Goal: Information Seeking & Learning: Learn about a topic

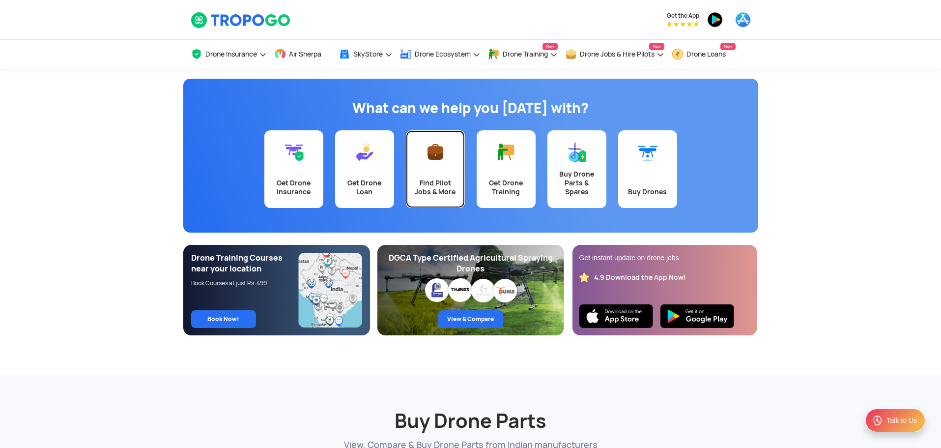
click at [449, 186] on div "Find Pilot Jobs & More" at bounding box center [435, 187] width 47 height 18
click at [438, 173] on link "Find Pilot Jobs & More" at bounding box center [435, 169] width 59 height 78
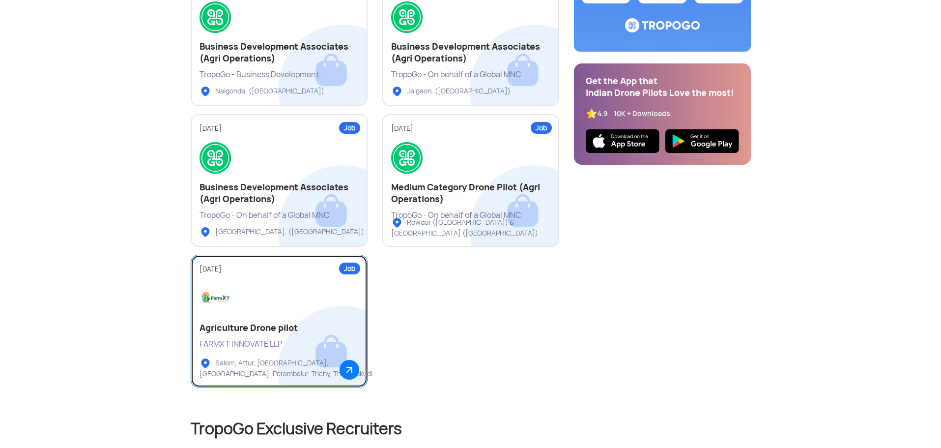
click at [304, 302] on div at bounding box center [279, 298] width 159 height 31
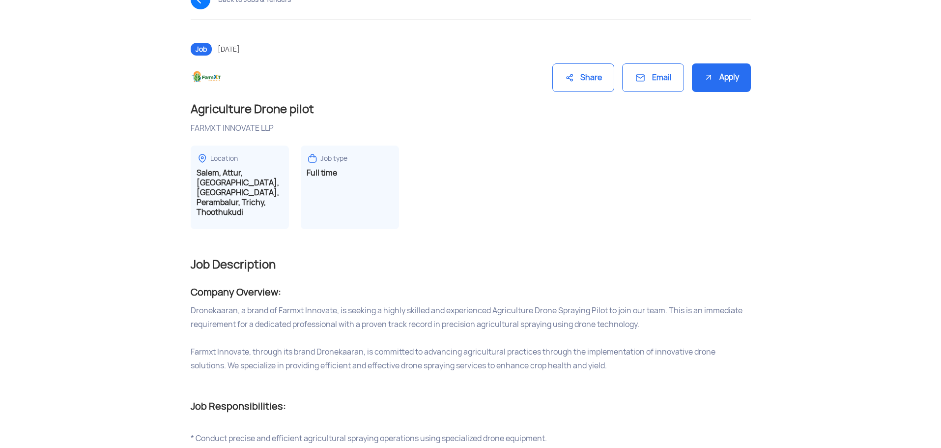
scroll to position [98, 0]
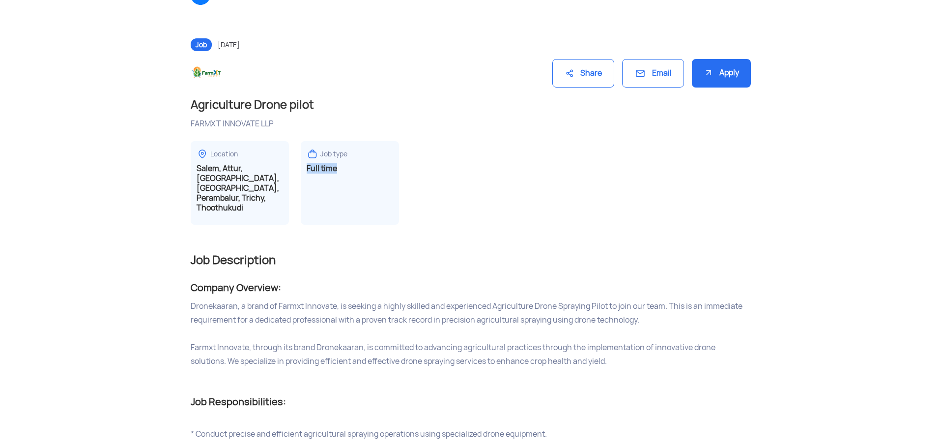
drag, startPoint x: 302, startPoint y: 169, endPoint x: 354, endPoint y: 167, distance: 52.1
click at [354, 167] on div "Job type Full time" at bounding box center [350, 183] width 98 height 84
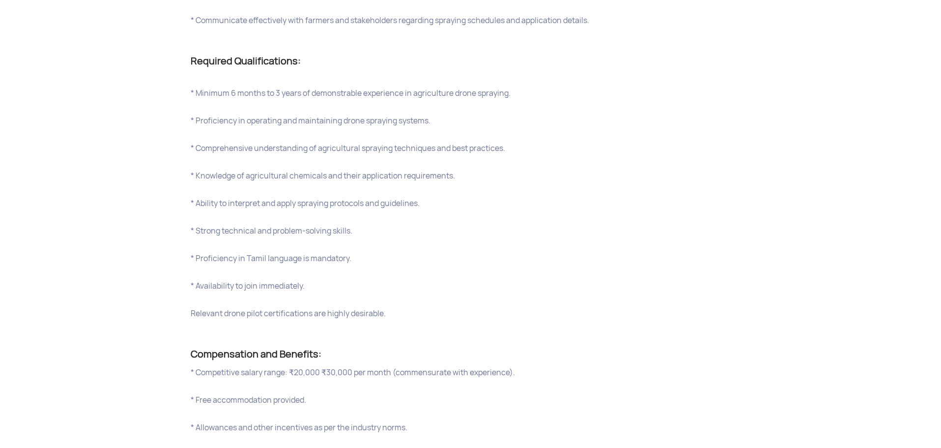
scroll to position [639, 0]
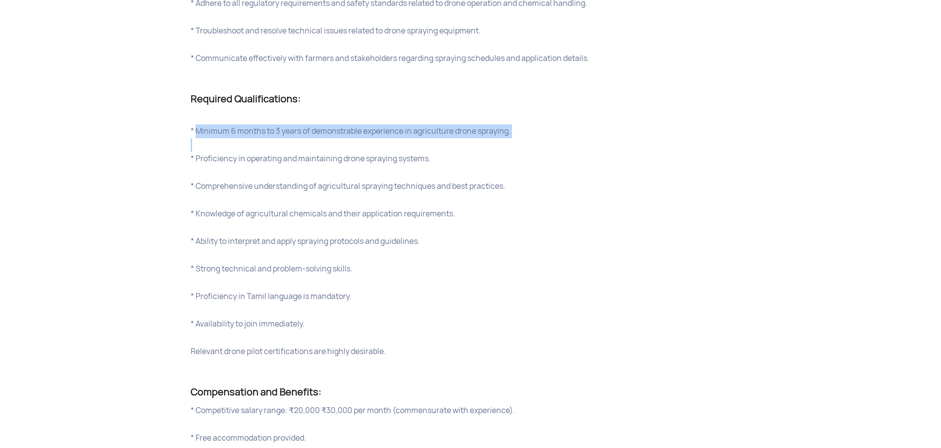
drag, startPoint x: 199, startPoint y: 122, endPoint x: 269, endPoint y: 136, distance: 72.1
click at [269, 136] on div "* Minimum 6 months to 3 years of demonstrable experience in agriculture drone s…" at bounding box center [471, 235] width 560 height 248
click at [271, 138] on div at bounding box center [471, 145] width 560 height 14
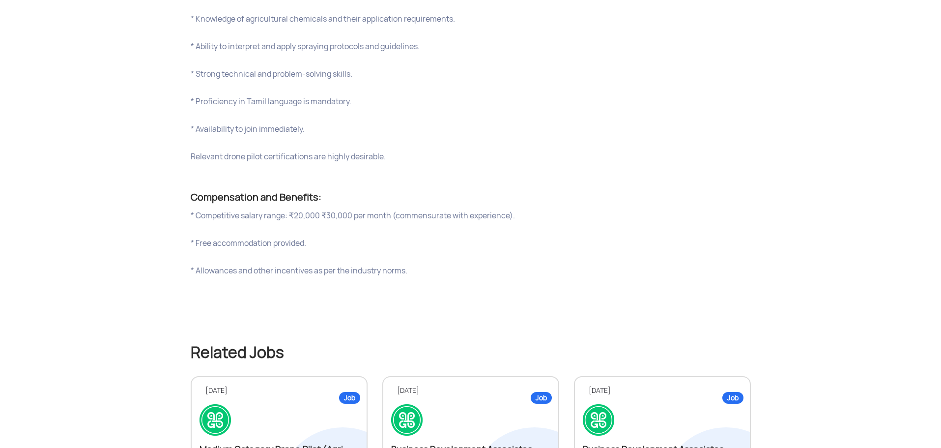
scroll to position [836, 0]
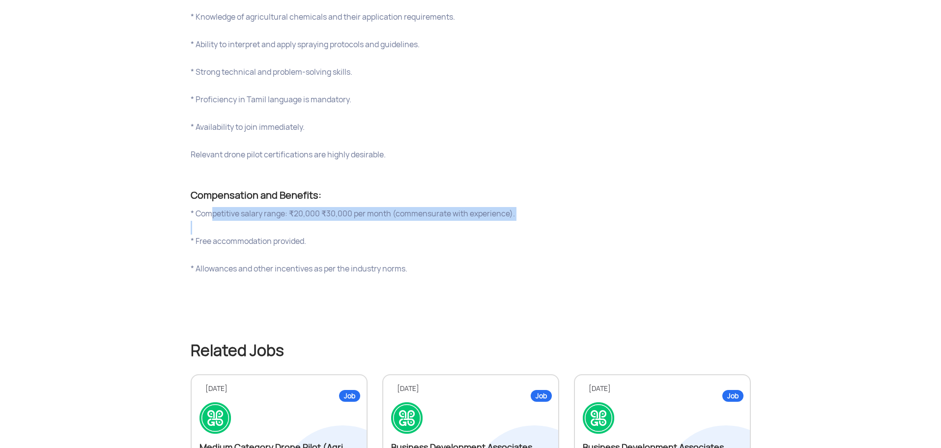
drag, startPoint x: 210, startPoint y: 204, endPoint x: 364, endPoint y: 225, distance: 155.3
click at [361, 217] on div "* Competitive salary range: ₹20,000 ₹30,000 per month (commensurate with experi…" at bounding box center [471, 248] width 560 height 83
click at [364, 234] on div "* Free accommodation provided." at bounding box center [471, 241] width 560 height 14
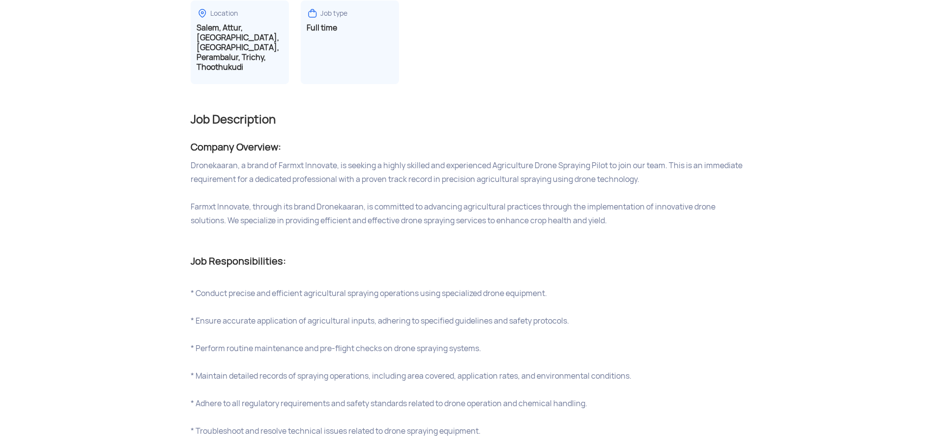
scroll to position [223, 0]
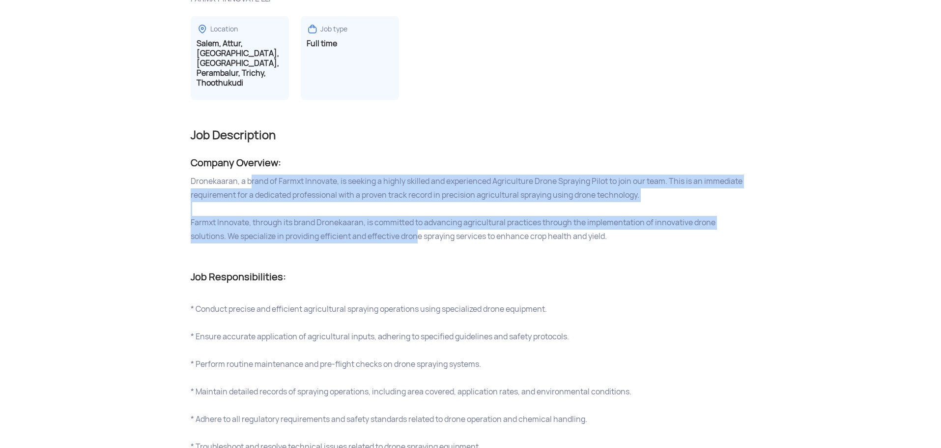
drag, startPoint x: 250, startPoint y: 170, endPoint x: 380, endPoint y: 229, distance: 142.3
click at [380, 227] on div "Dronekaaran, a brand of Farmxt Innovate, is seeking a highly skilled and experi…" at bounding box center [471, 215] width 560 height 83
click at [379, 231] on div "Farmxt Innovate, through its brand Dronekaaran, is committed to advancing agric…" at bounding box center [471, 230] width 560 height 28
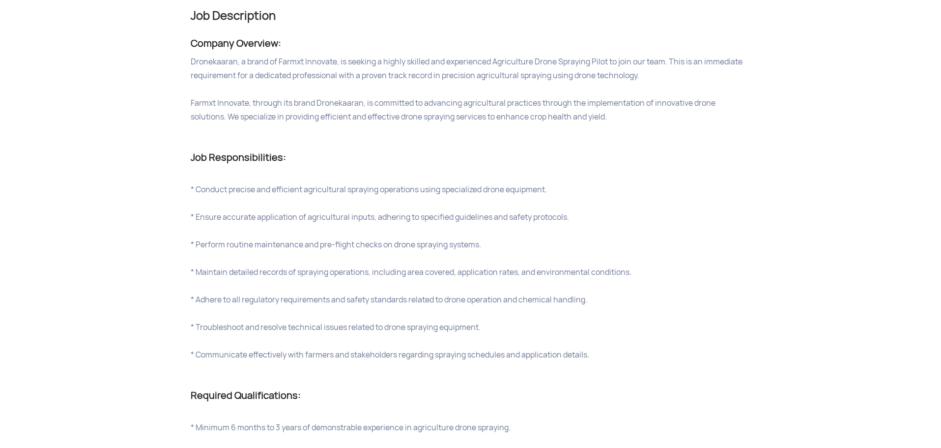
scroll to position [371, 0]
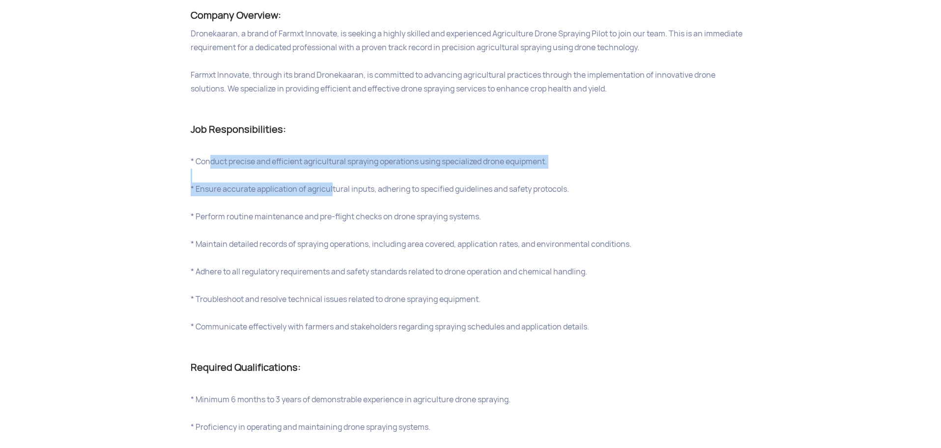
drag, startPoint x: 210, startPoint y: 145, endPoint x: 333, endPoint y: 176, distance: 126.7
click at [333, 176] on div "* Conduct precise and efficient agricultural spraying operations using speciali…" at bounding box center [471, 244] width 560 height 206
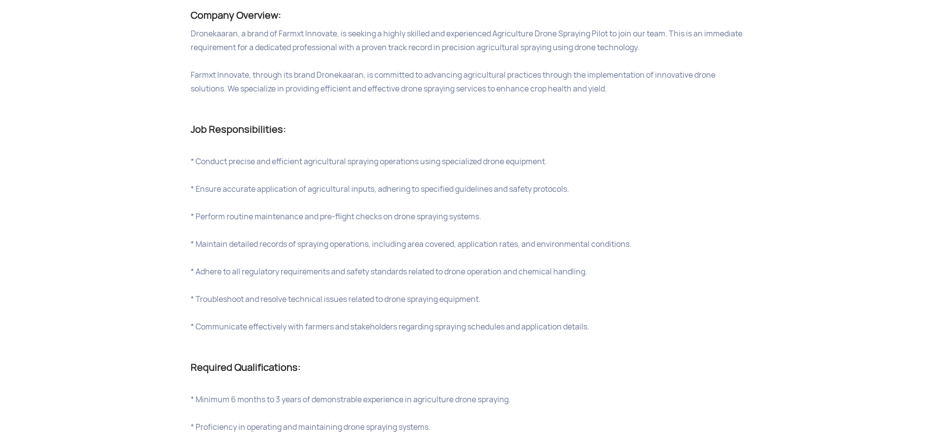
click at [352, 196] on div at bounding box center [471, 203] width 560 height 14
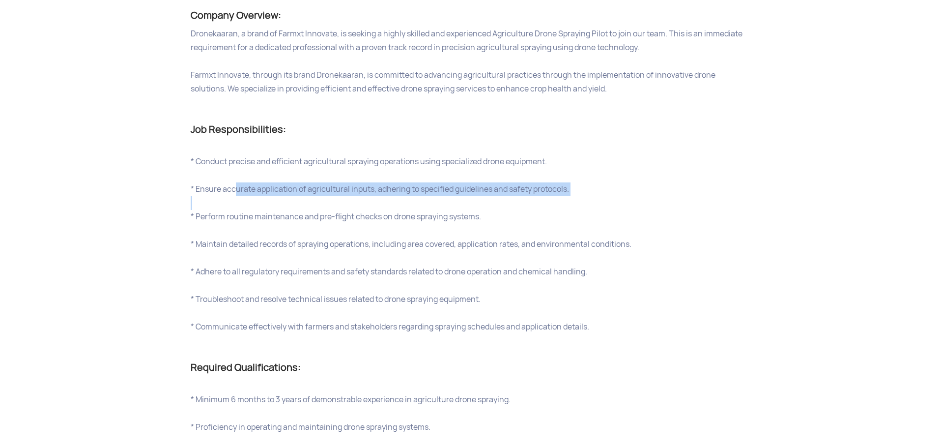
drag, startPoint x: 235, startPoint y: 181, endPoint x: 331, endPoint y: 198, distance: 97.4
click at [331, 198] on div "* Conduct precise and efficient agricultural spraying operations using speciali…" at bounding box center [471, 244] width 560 height 206
click at [331, 198] on div at bounding box center [471, 203] width 560 height 14
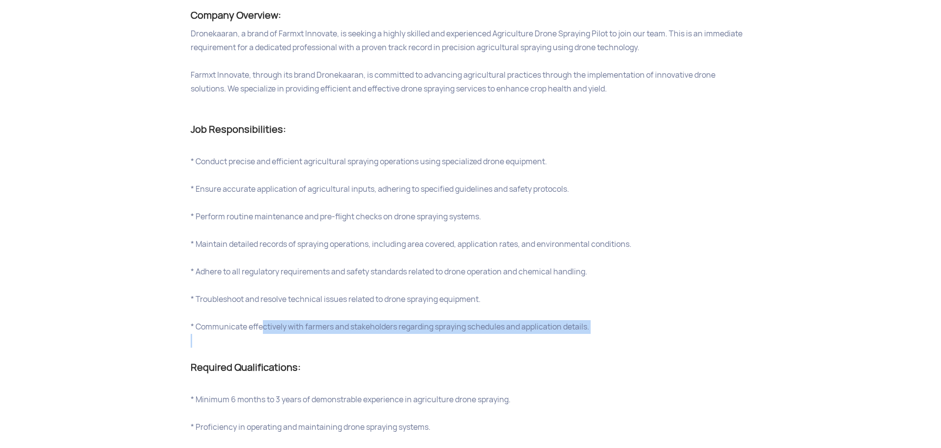
drag, startPoint x: 262, startPoint y: 322, endPoint x: 366, endPoint y: 339, distance: 104.6
click at [360, 328] on div "* Conduct precise and efficient agricultural spraying operations using speciali…" at bounding box center [471, 244] width 560 height 206
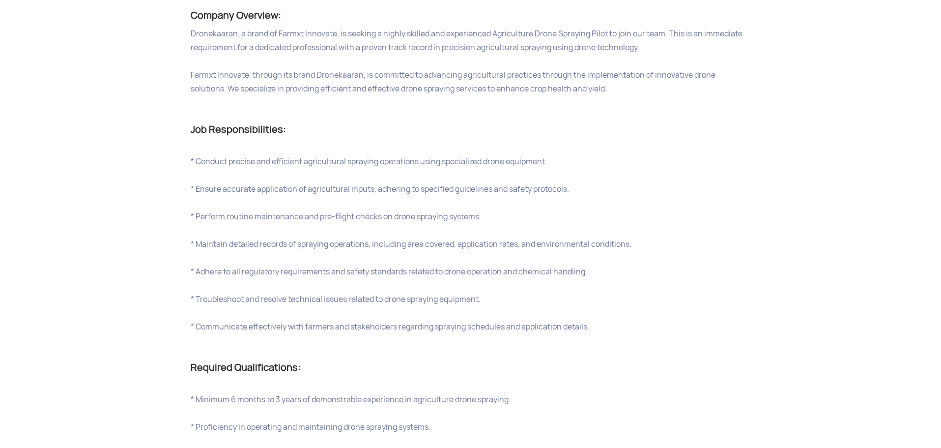
click at [366, 339] on div "Job Description Company Overview: Dronekaaran, a brand of Farmxt Innovate, is s…" at bounding box center [471, 367] width 560 height 775
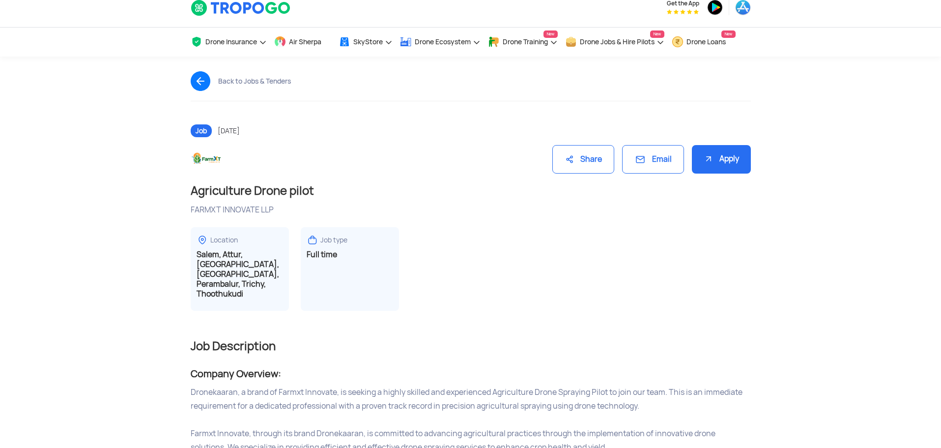
scroll to position [0, 0]
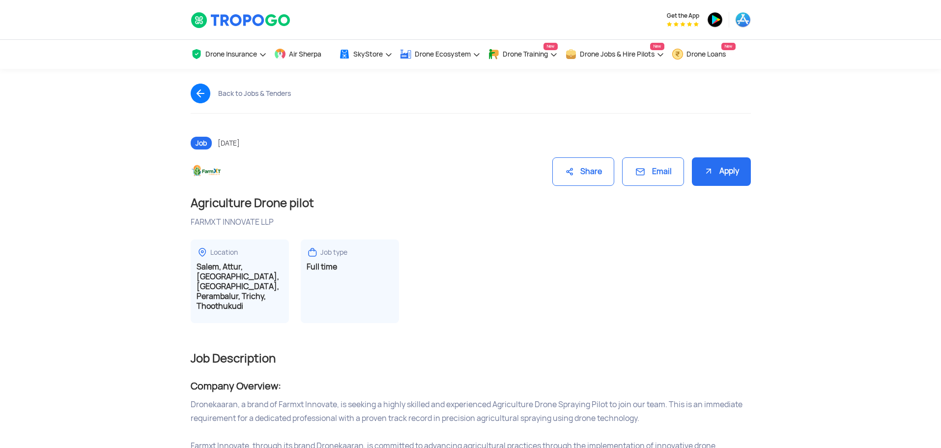
click at [191, 89] on img at bounding box center [205, 94] width 28 height 20
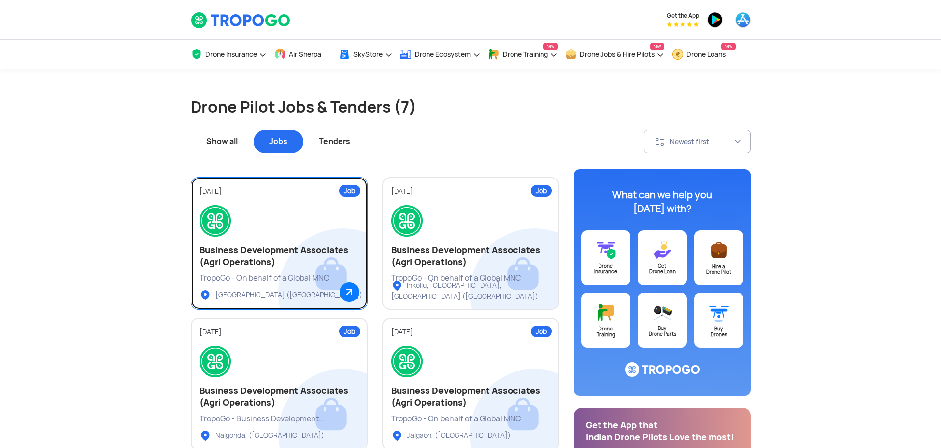
click at [319, 225] on div at bounding box center [279, 220] width 159 height 31
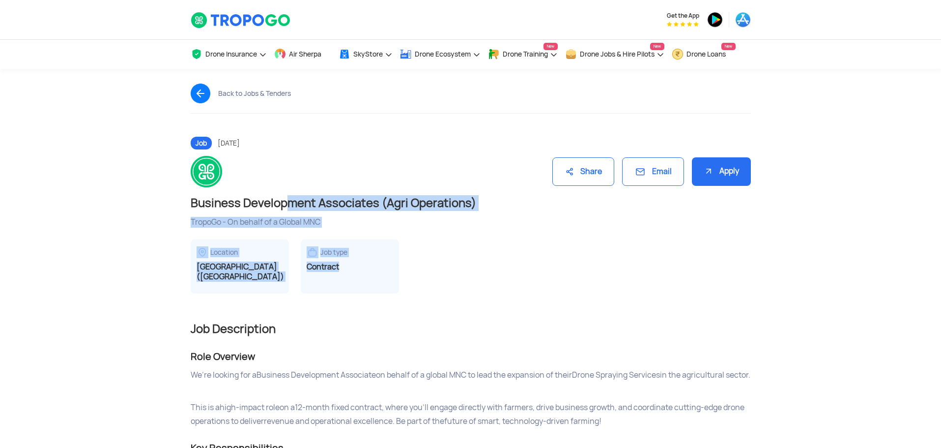
drag, startPoint x: 276, startPoint y: 203, endPoint x: 418, endPoint y: 263, distance: 154.2
click at [418, 269] on div "Location Sindhanur (Karnataka) Job type Contract" at bounding box center [471, 266] width 560 height 54
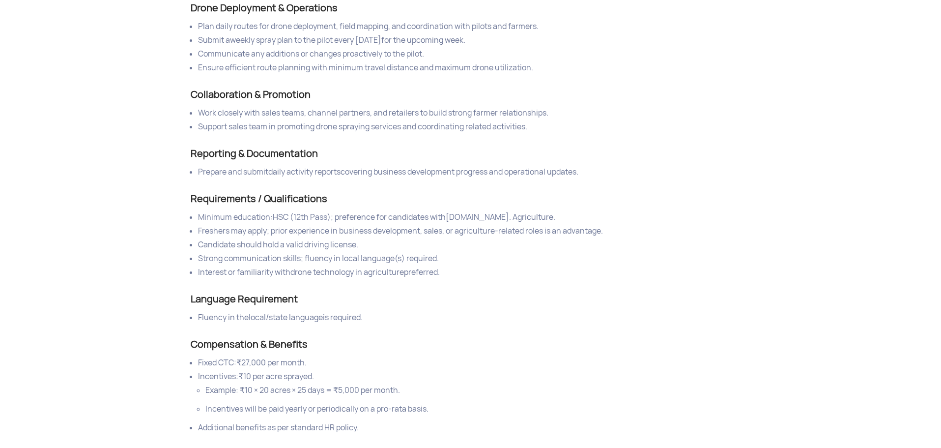
scroll to position [541, 0]
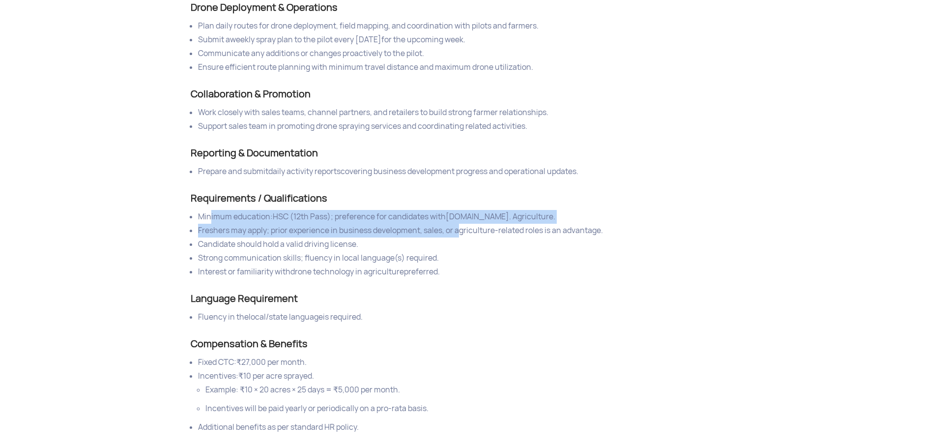
drag, startPoint x: 209, startPoint y: 219, endPoint x: 462, endPoint y: 236, distance: 253.7
click at [462, 236] on ul "Minimum education: HSC (12th Pass) ; preference for candidates with B.Sc. Agric…" at bounding box center [471, 244] width 560 height 69
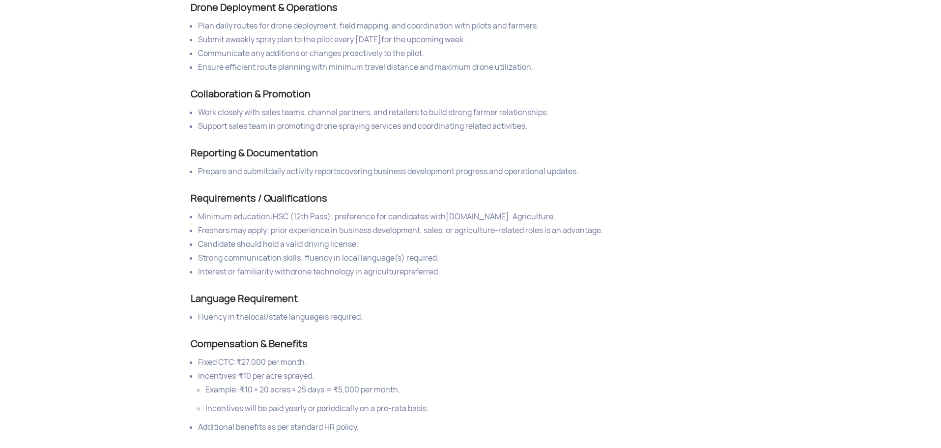
click at [454, 264] on li "Strong communication skills; fluency in local language(s) required." at bounding box center [474, 258] width 553 height 14
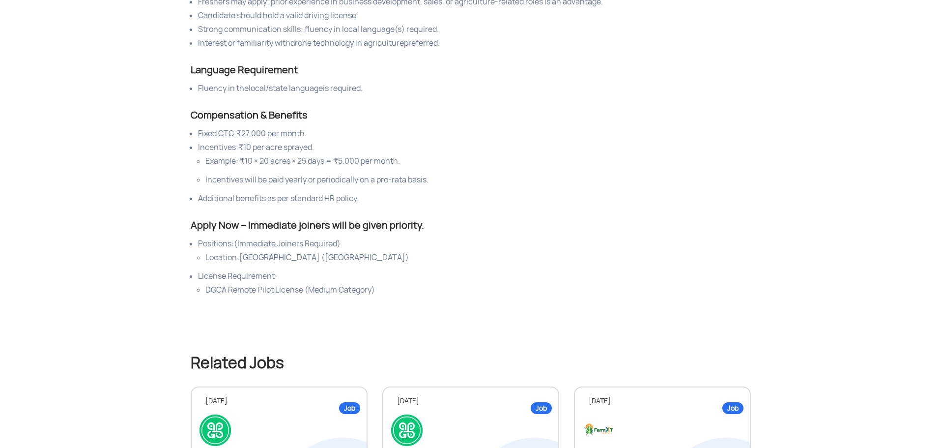
scroll to position [786, 0]
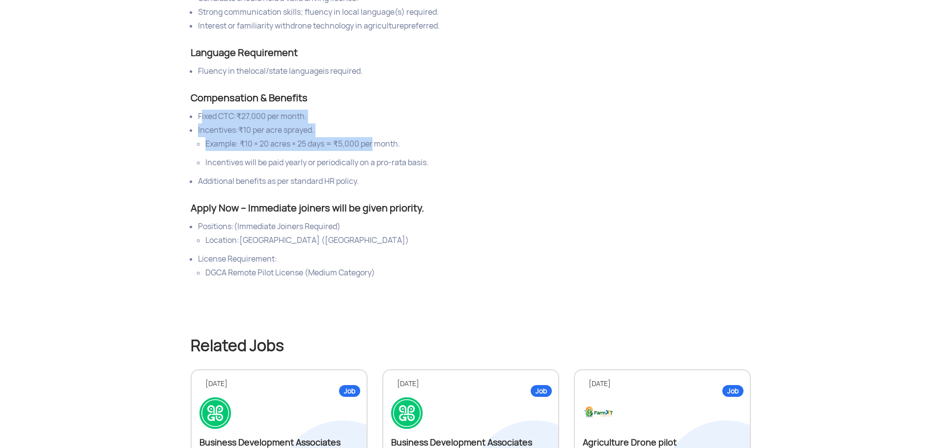
drag, startPoint x: 202, startPoint y: 121, endPoint x: 373, endPoint y: 151, distance: 173.2
click at [373, 151] on ul "Fixed CTC: ₹27,000 per month. Incentives: ₹10 per acre sprayed. Example: ₹10 × …" at bounding box center [471, 149] width 560 height 79
click at [375, 137] on li "Incentives: ₹10 per acre sprayed." at bounding box center [474, 130] width 553 height 14
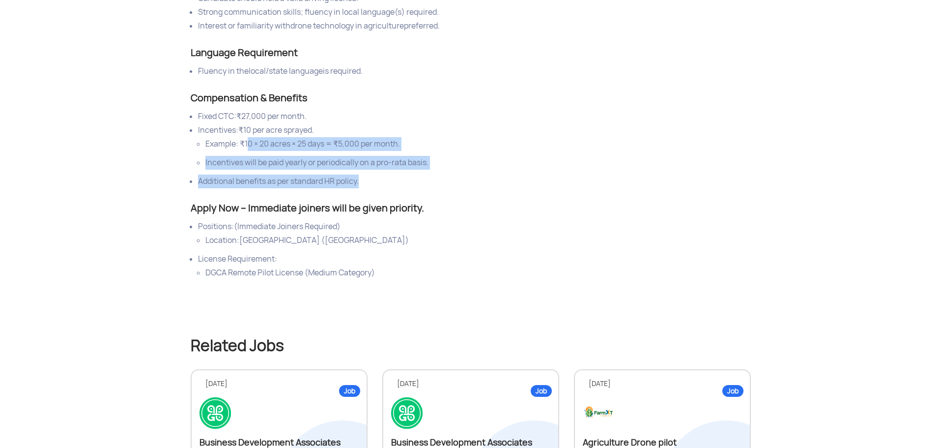
drag, startPoint x: 247, startPoint y: 148, endPoint x: 376, endPoint y: 184, distance: 134.1
click at [381, 177] on ul "Fixed CTC: ₹27,000 per month. Incentives: ₹10 per acre sprayed. Example: ₹10 × …" at bounding box center [471, 149] width 560 height 79
click at [374, 188] on li "Additional benefits as per standard HR policy." at bounding box center [474, 181] width 553 height 14
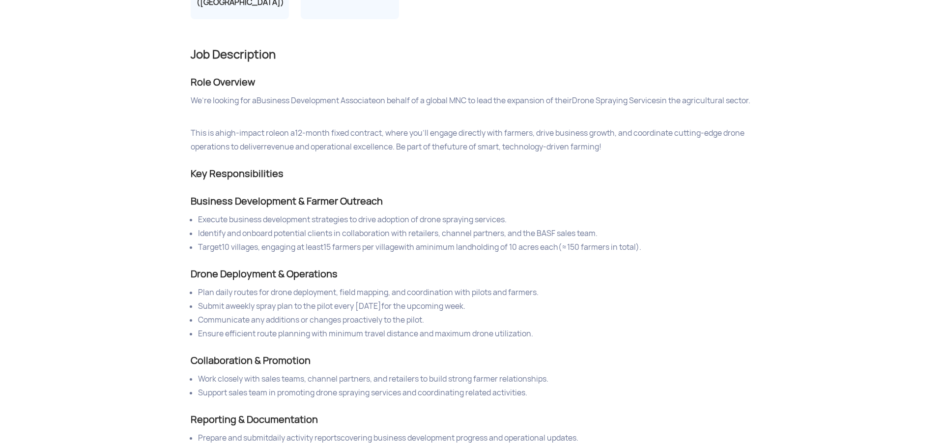
scroll to position [246, 0]
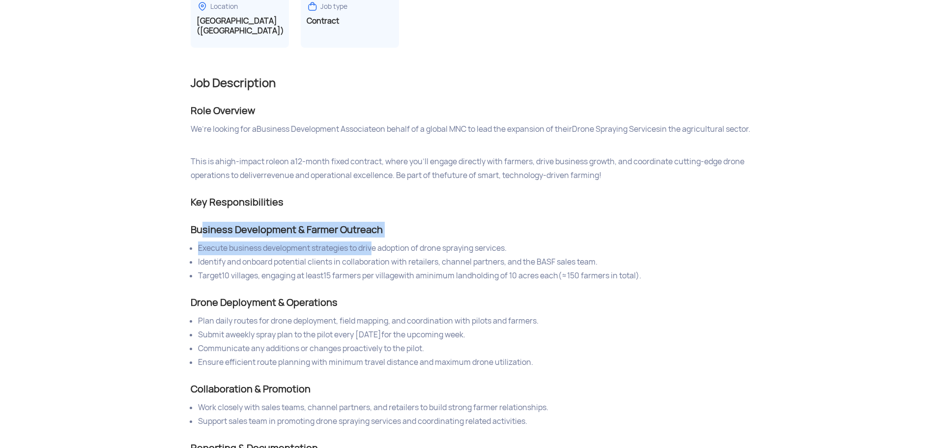
drag, startPoint x: 203, startPoint y: 231, endPoint x: 375, endPoint y: 245, distance: 172.6
click at [375, 245] on div "Business Development & Farmer Outreach Execute business development strategies …" at bounding box center [471, 252] width 560 height 61
click at [403, 226] on div "Business Development & Farmer Outreach" at bounding box center [471, 230] width 560 height 16
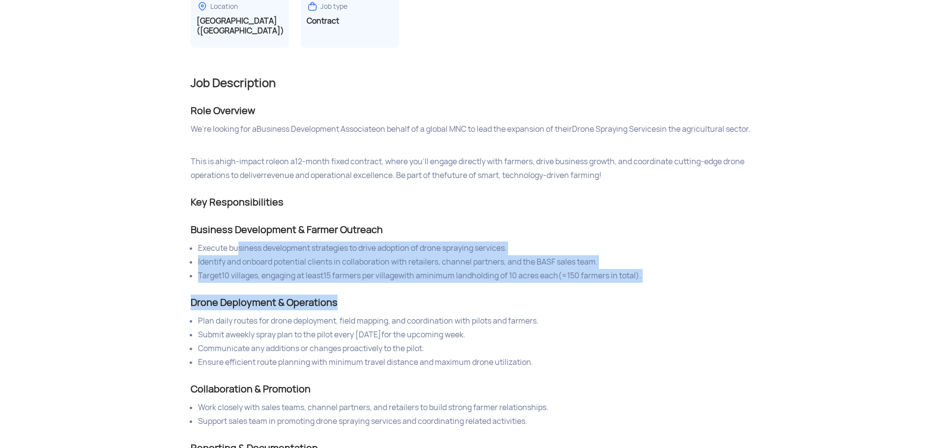
drag, startPoint x: 266, startPoint y: 252, endPoint x: 397, endPoint y: 290, distance: 136.6
click at [397, 290] on div "Job Description Role Overview We’re looking for a Business Development Associat…" at bounding box center [471, 447] width 560 height 745
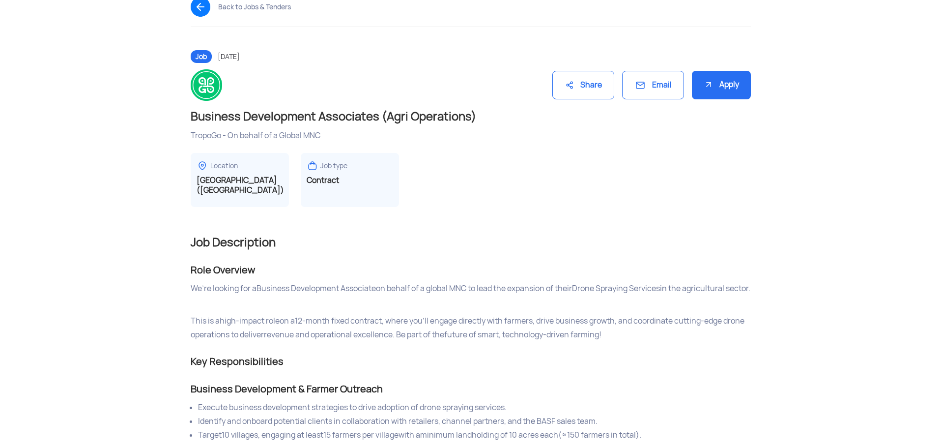
scroll to position [147, 0]
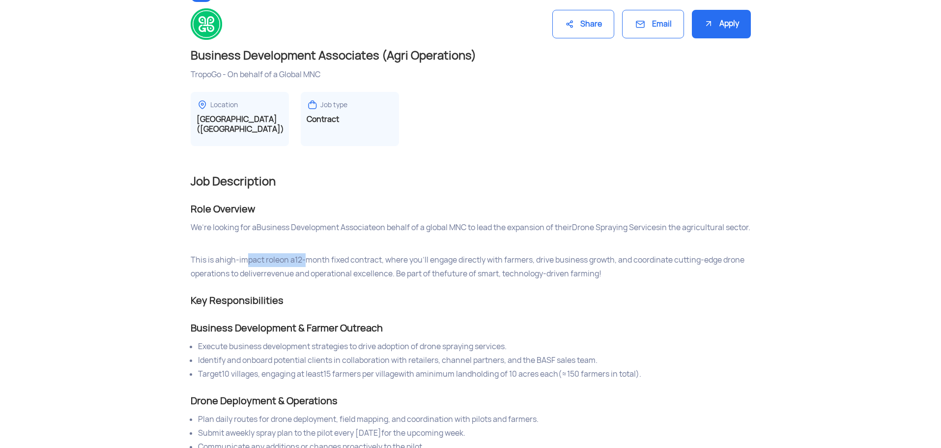
drag, startPoint x: 245, startPoint y: 262, endPoint x: 313, endPoint y: 266, distance: 67.9
click at [313, 266] on p "This is a high-impact role on a 12-month fixed contract , where you’ll engage d…" at bounding box center [471, 267] width 560 height 28
click at [317, 279] on span "revenue and operational excellence" at bounding box center [328, 273] width 129 height 10
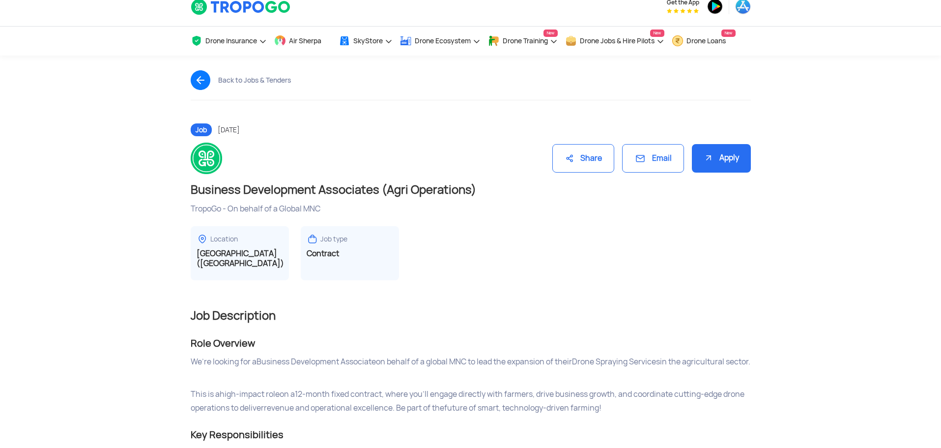
scroll to position [0, 0]
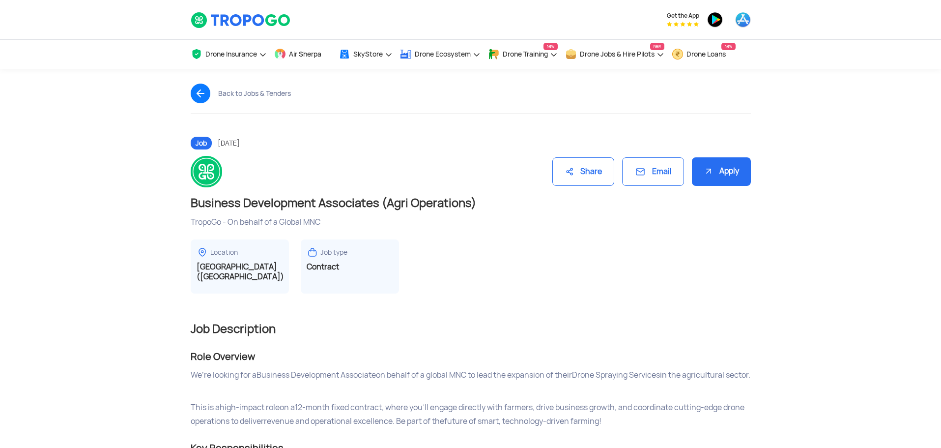
click at [206, 93] on img at bounding box center [205, 94] width 28 height 20
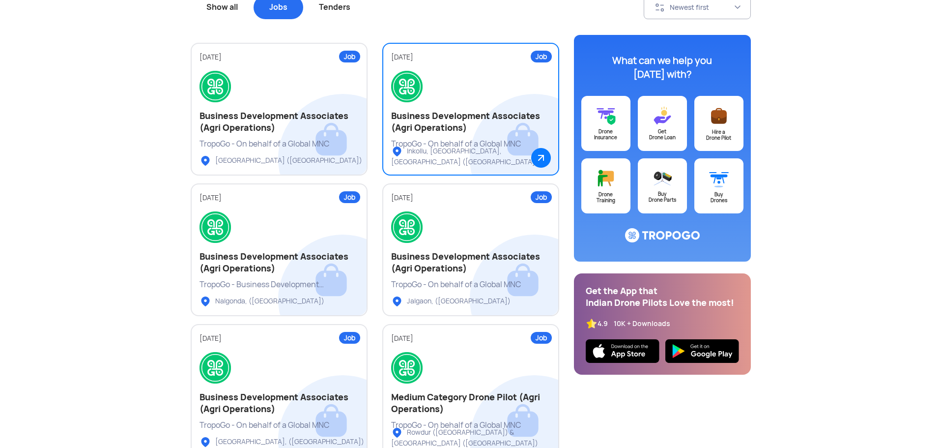
scroll to position [147, 0]
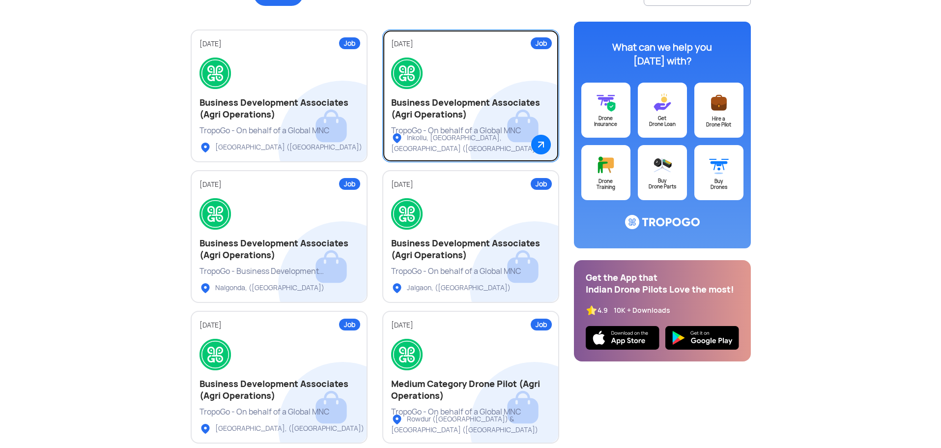
click at [490, 126] on div "TropoGo - On behalf of a Global MNC" at bounding box center [470, 130] width 159 height 11
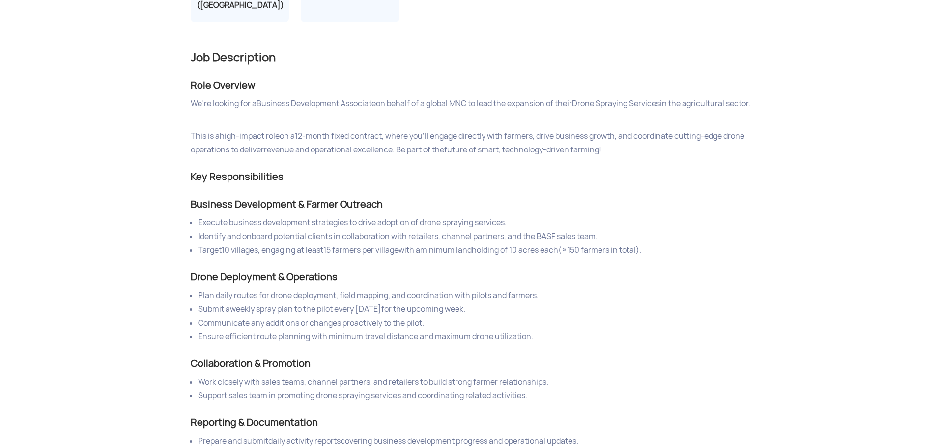
scroll to position [295, 0]
